Goal: Transaction & Acquisition: Purchase product/service

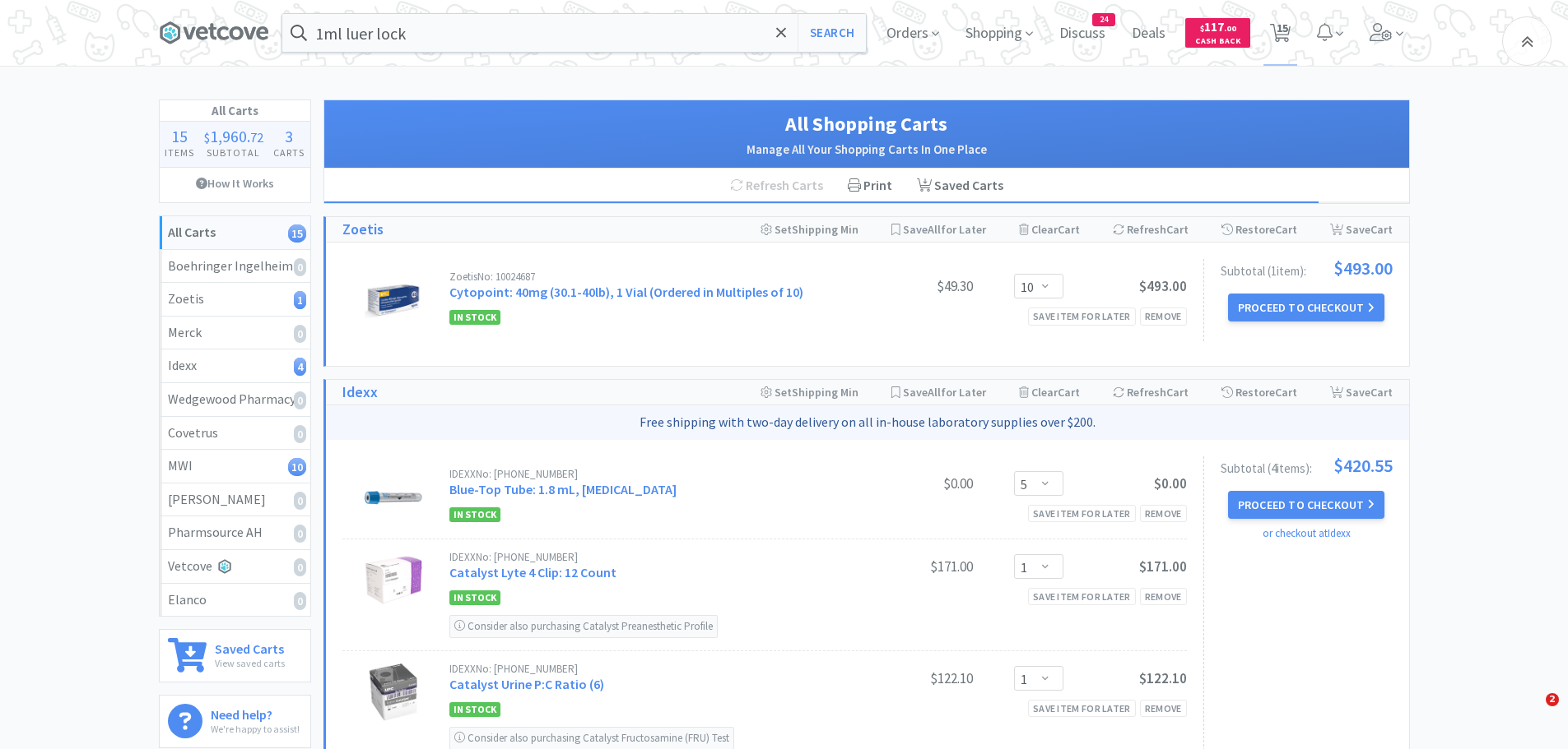
select select "10"
select select "5"
select select "1"
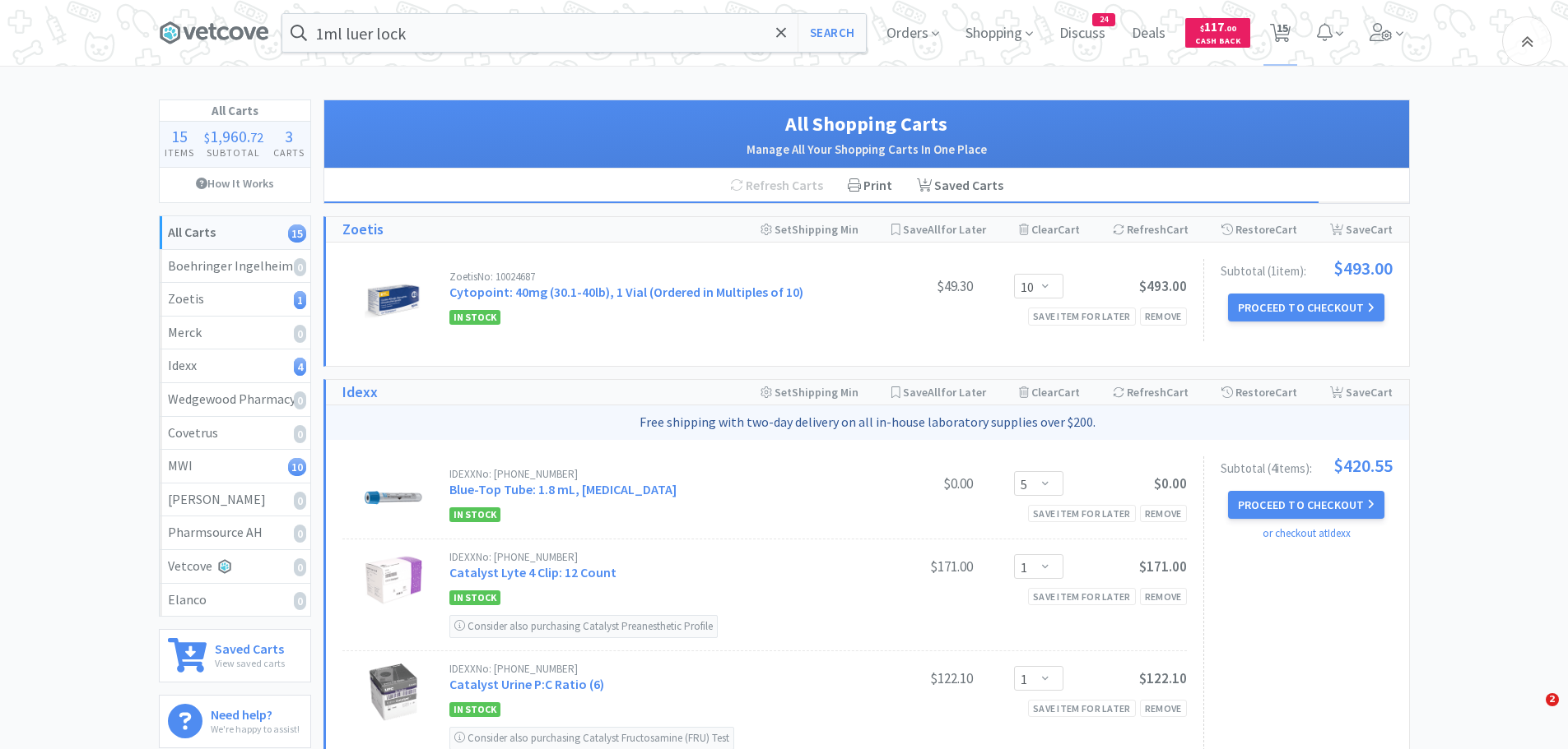
select select "1"
select select "3"
select select "1"
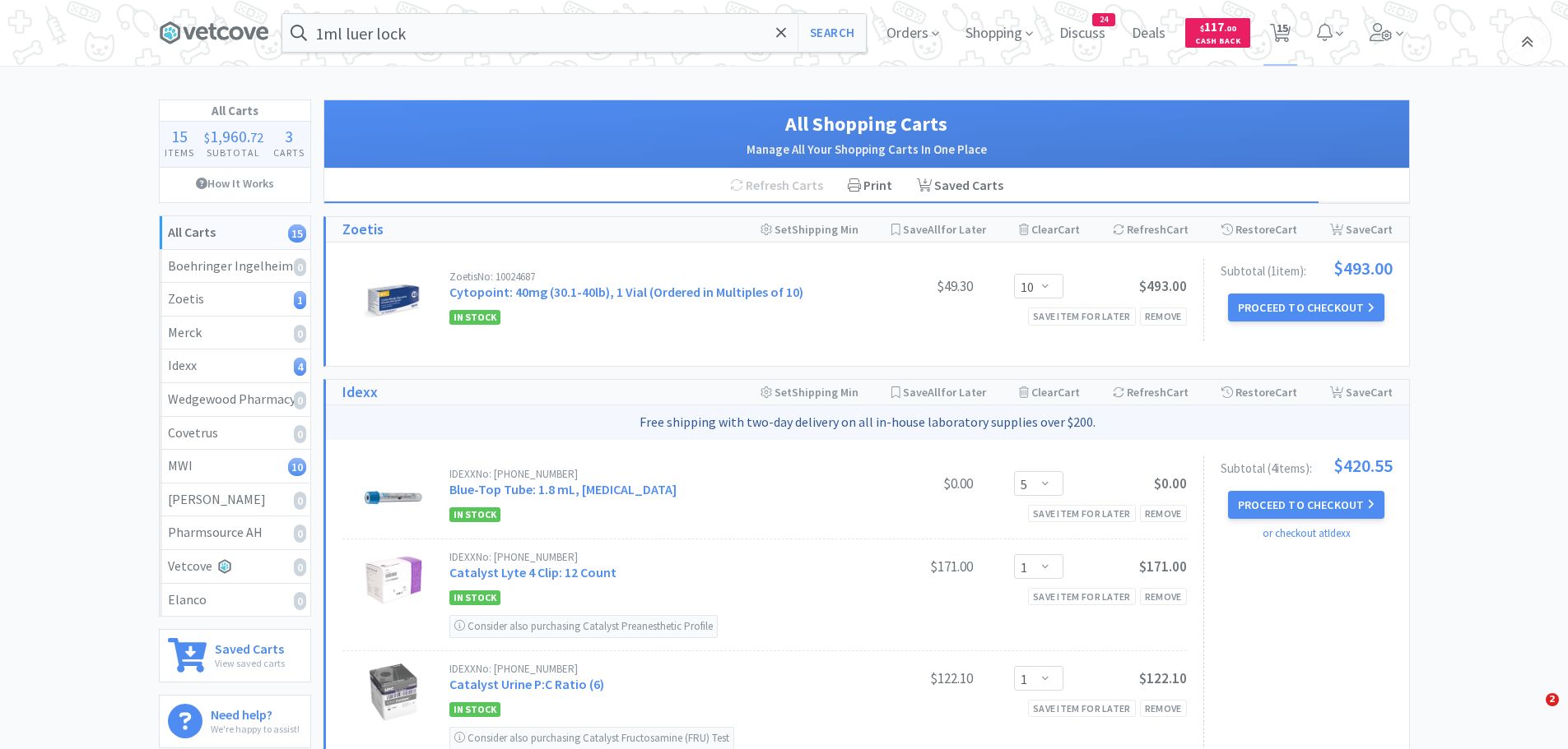
select select "4"
select select "1"
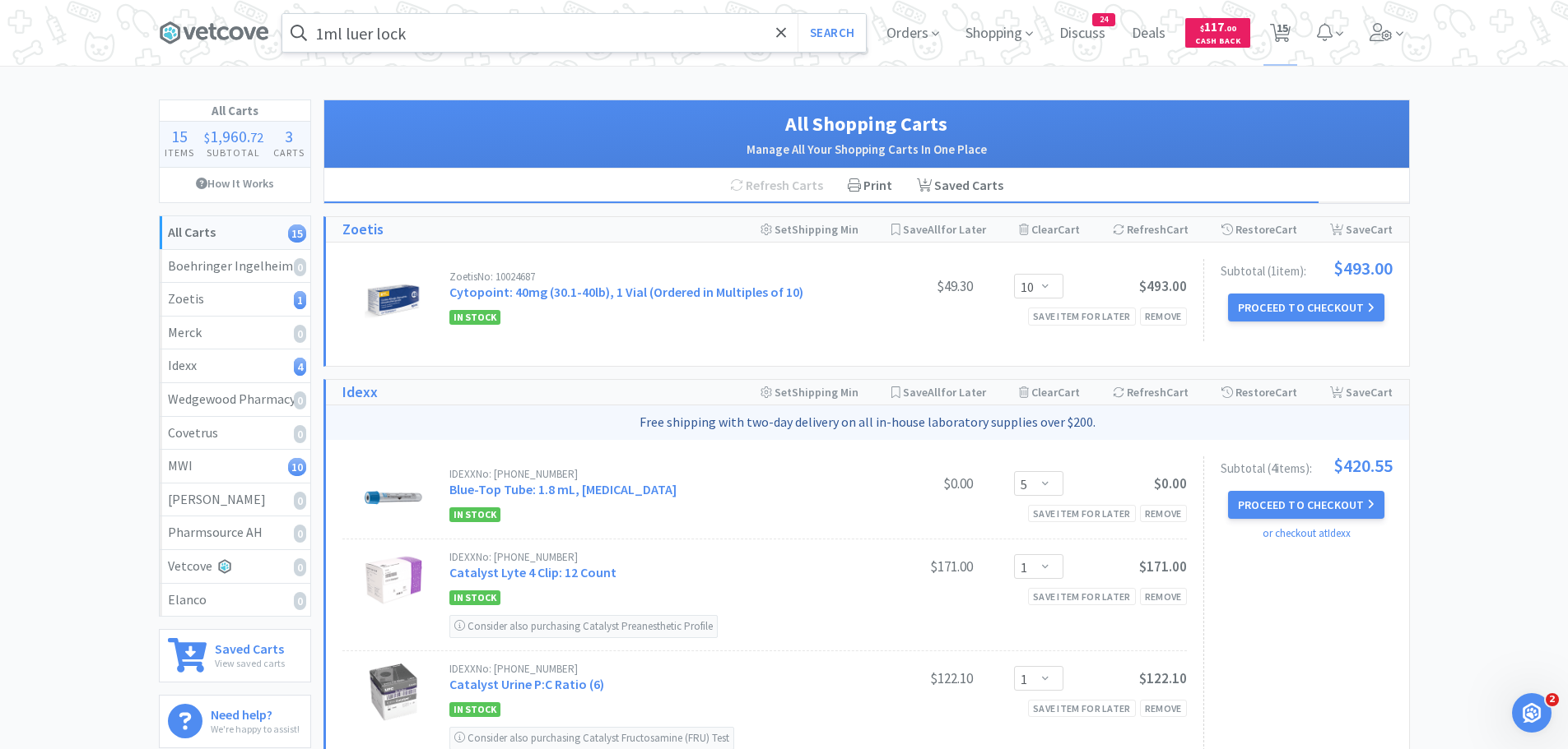
click at [457, 18] on input "1ml luer lock" at bounding box center [573, 33] width 583 height 38
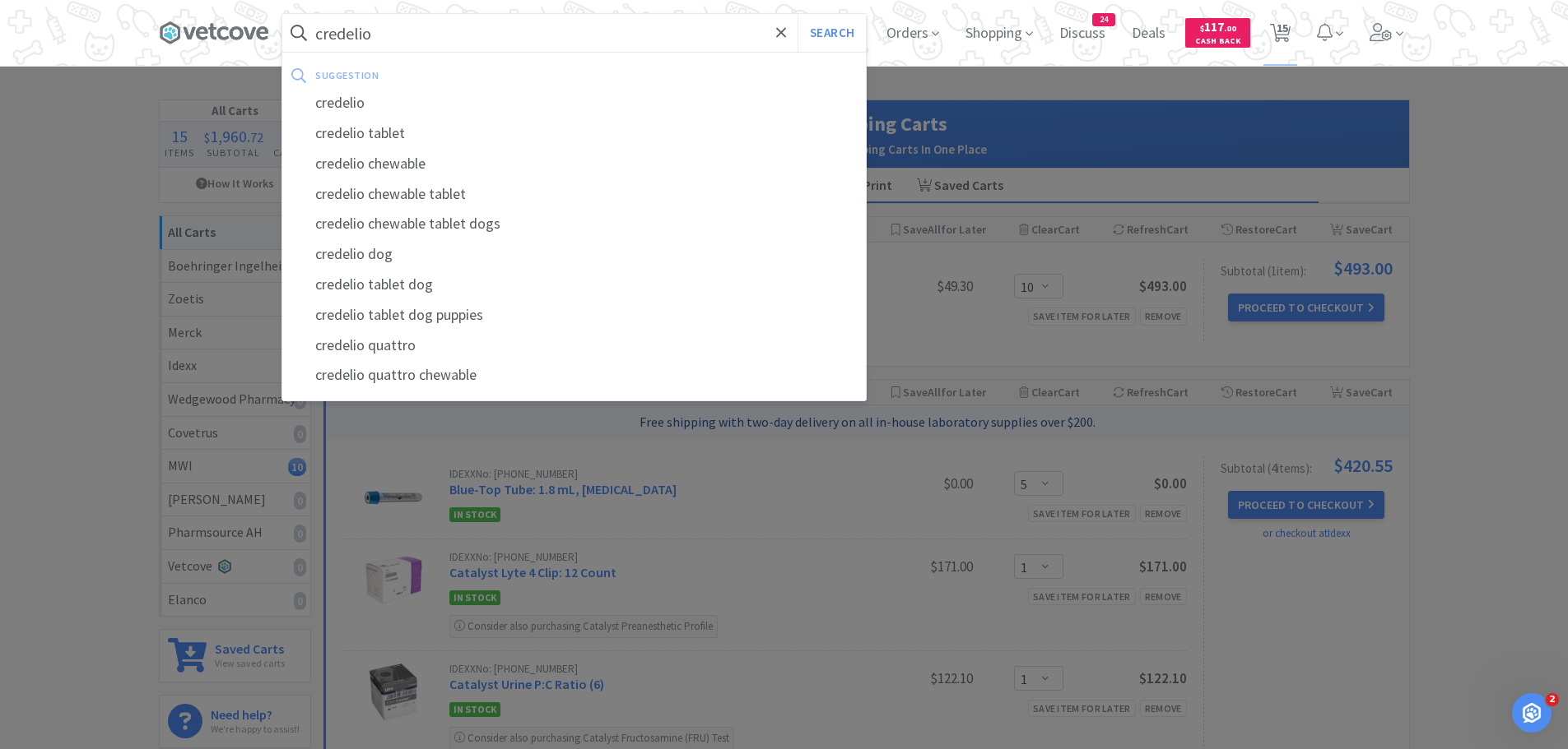
type input "credelio"
click at [798, 14] on button "Search" at bounding box center [831, 33] width 68 height 38
select select "1"
select select "3"
select select "1"
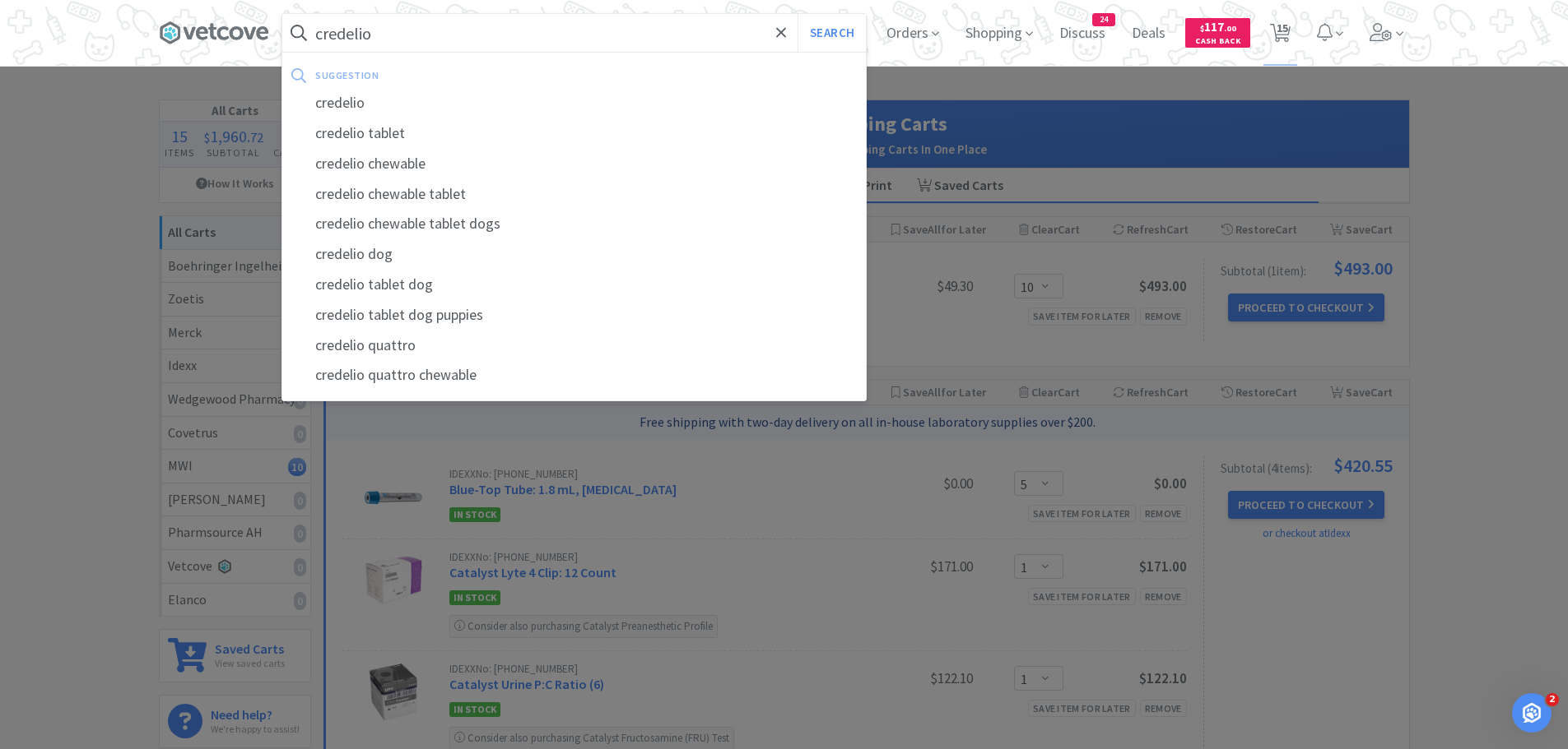
select select "1"
select select "4"
select select "1"
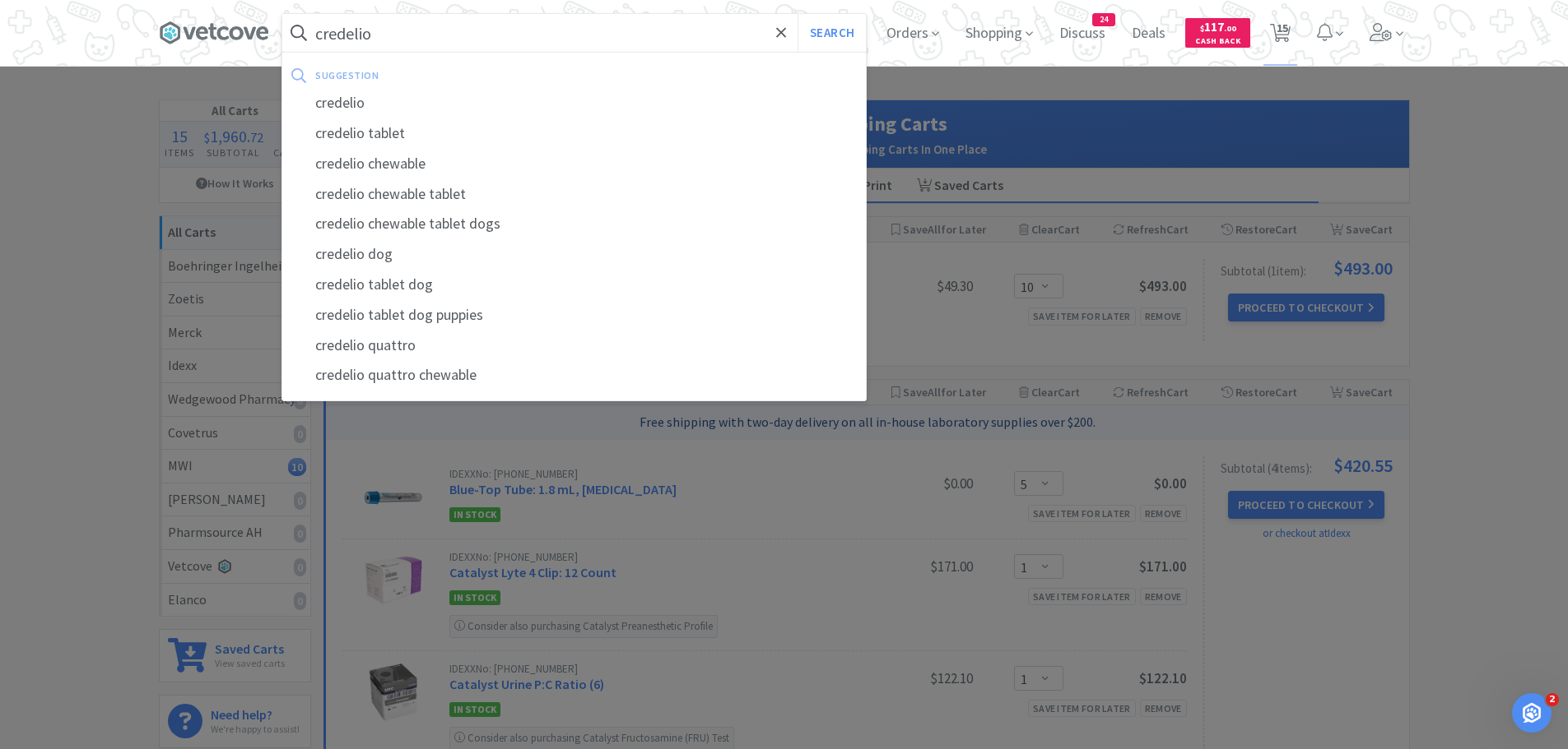
select select "1"
select select "5"
select select "1"
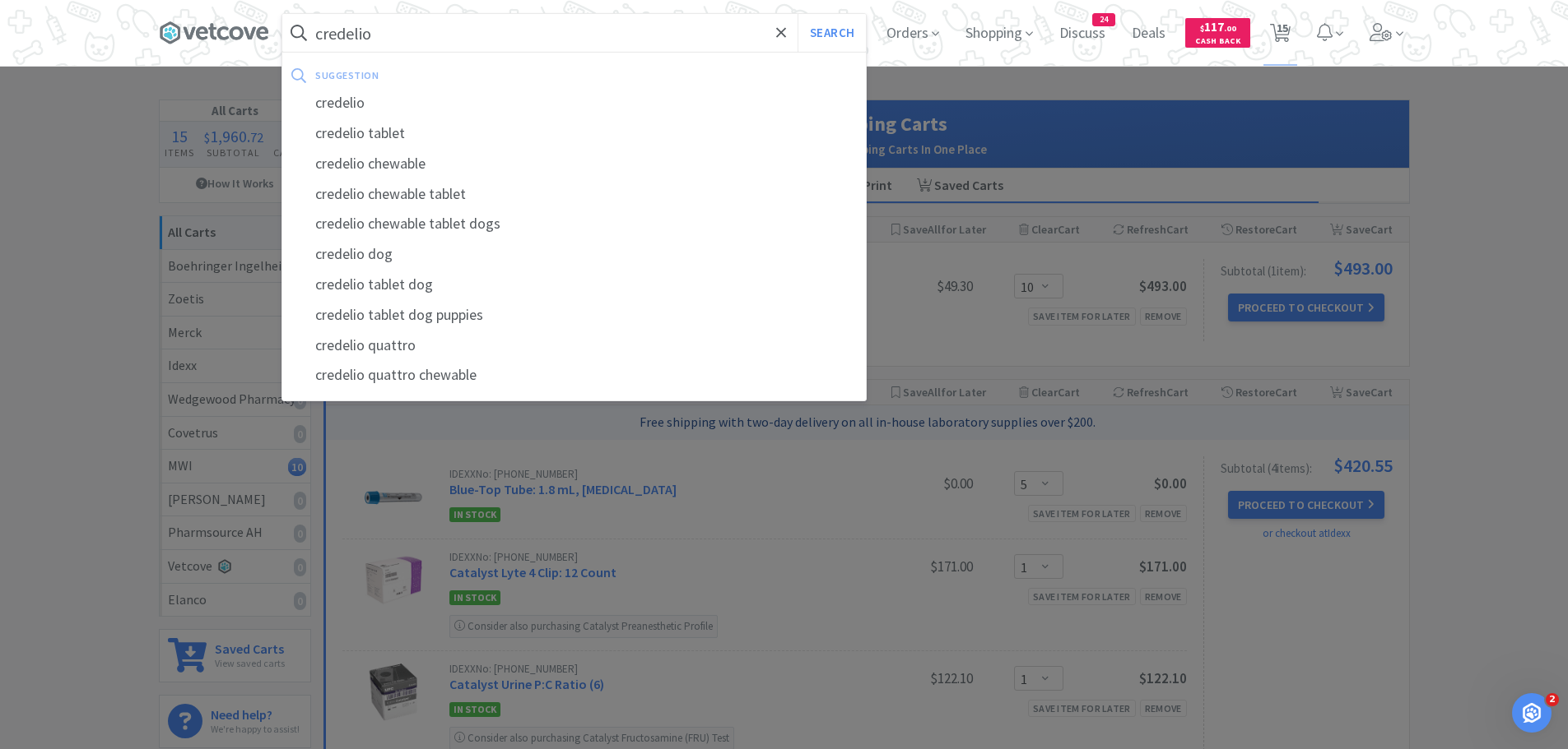
select select "1"
select select "10"
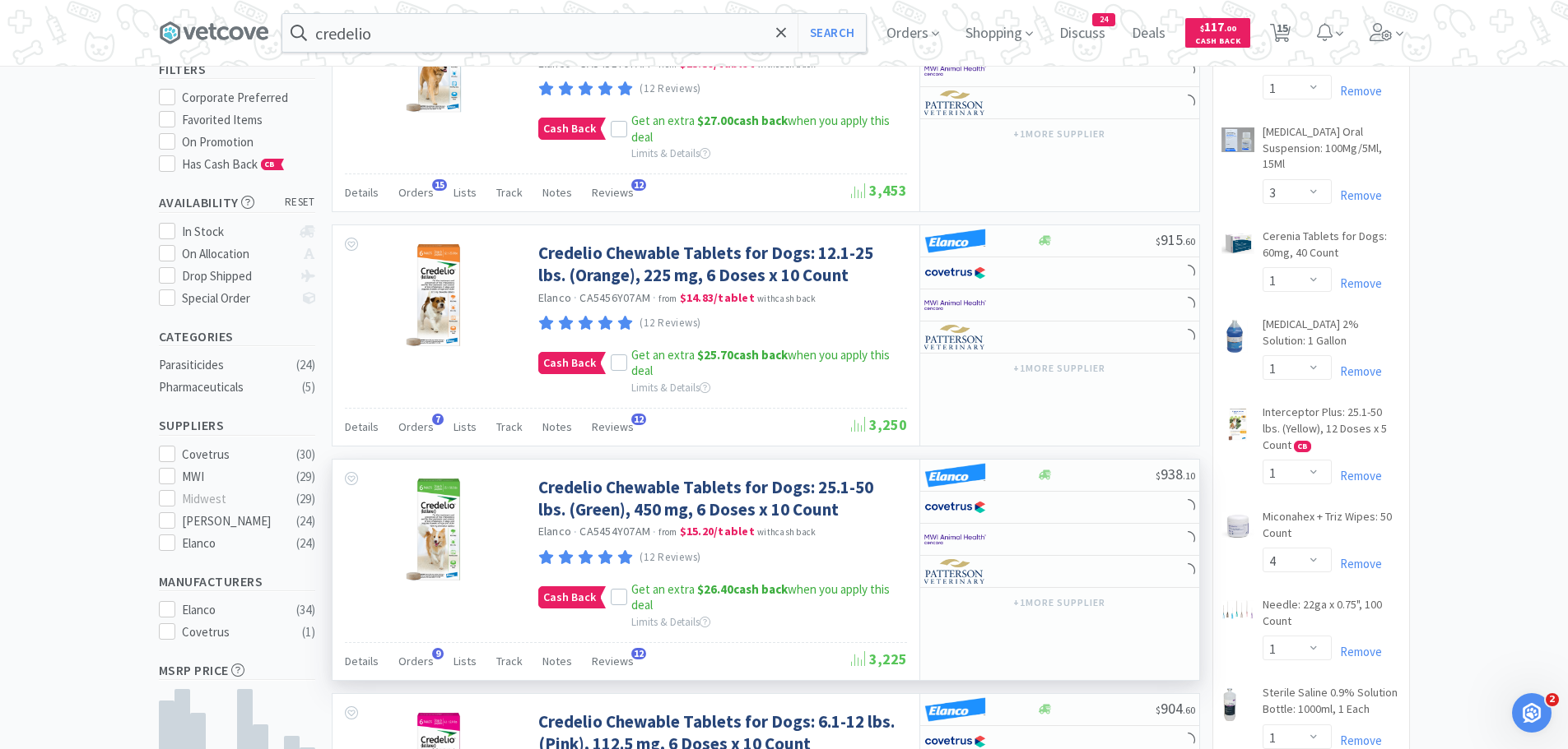
scroll to position [247, 0]
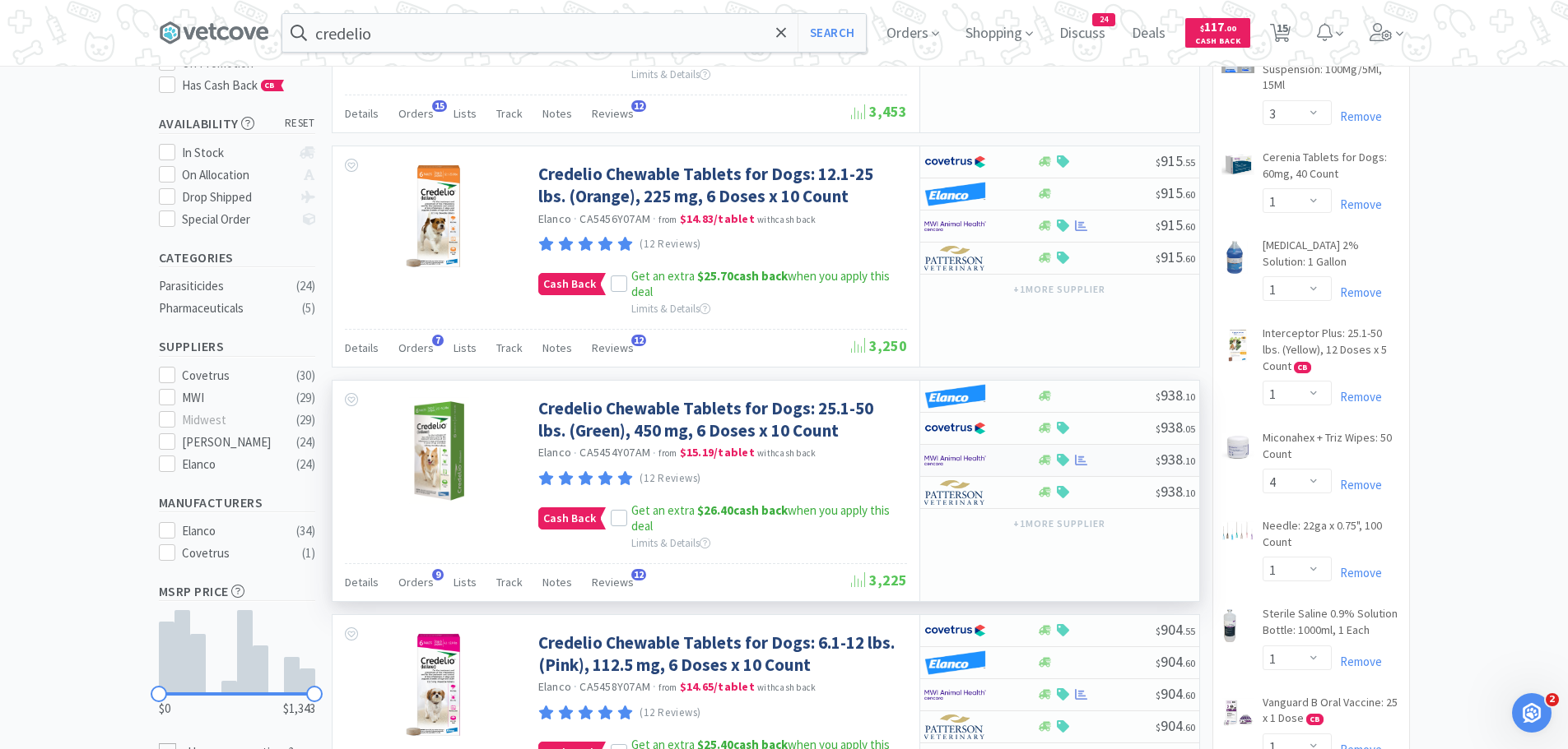
click at [966, 456] on img at bounding box center [954, 460] width 62 height 24
select select "1"
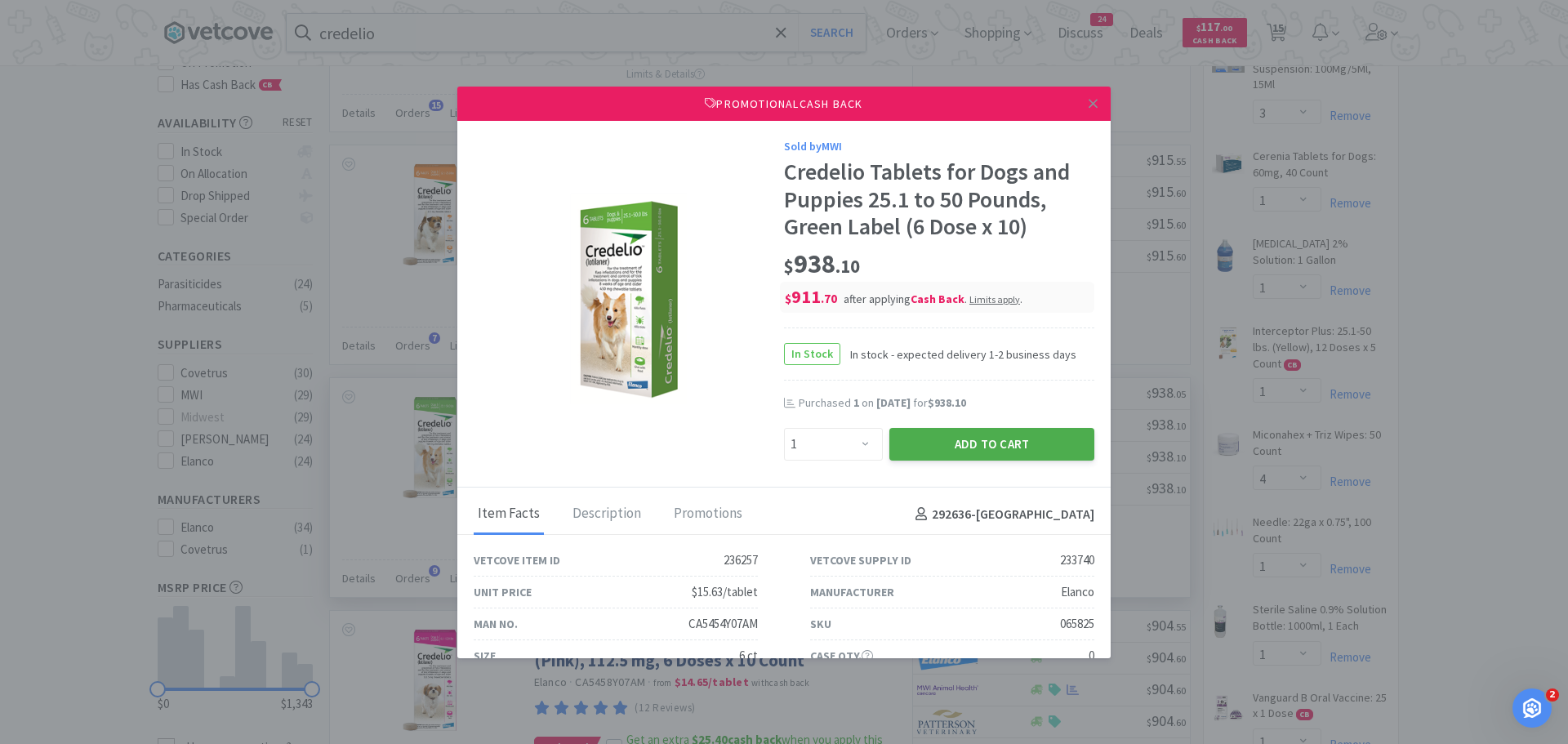
click at [951, 451] on button "Add to Cart" at bounding box center [992, 444] width 205 height 33
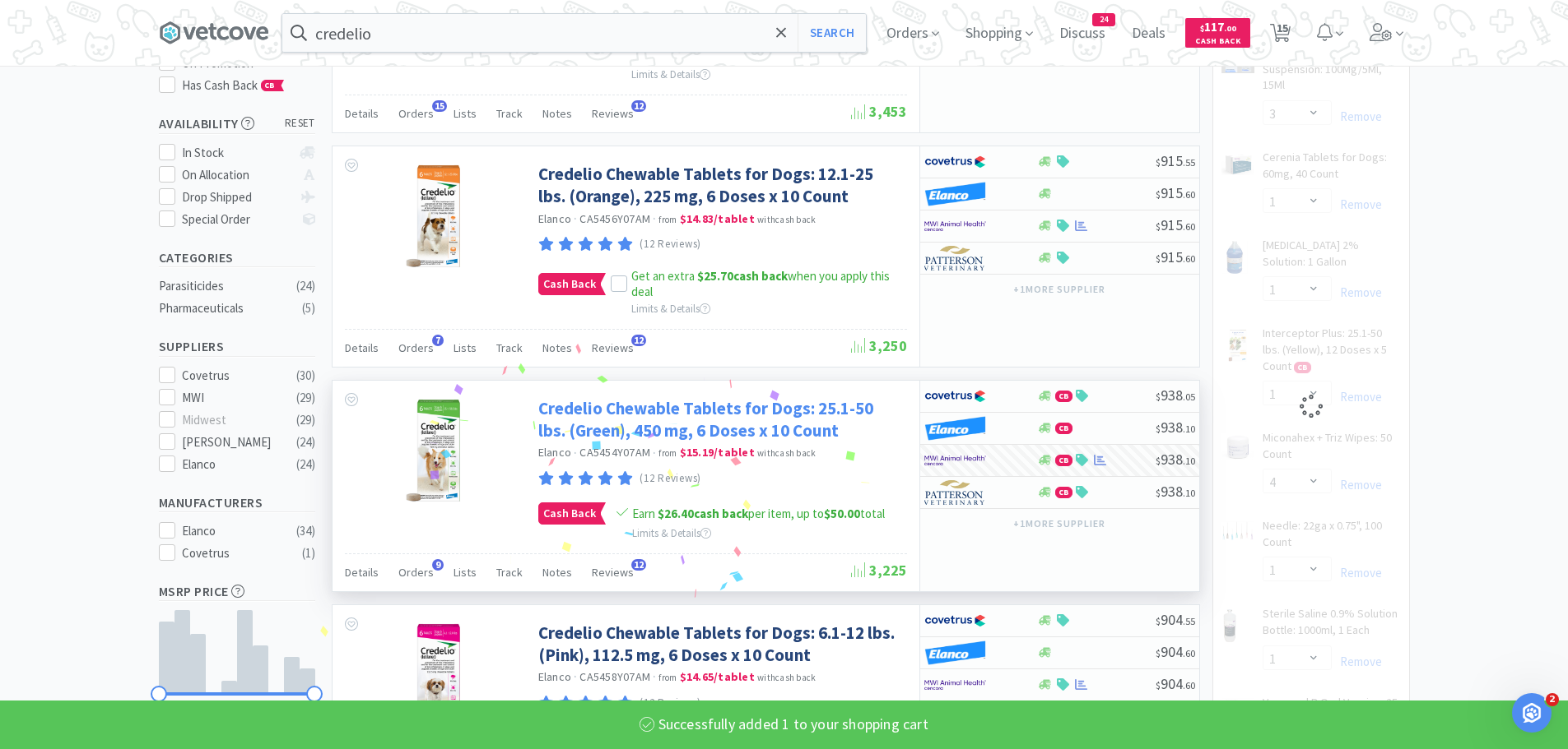
scroll to position [0, 0]
